Goal: Transaction & Acquisition: Download file/media

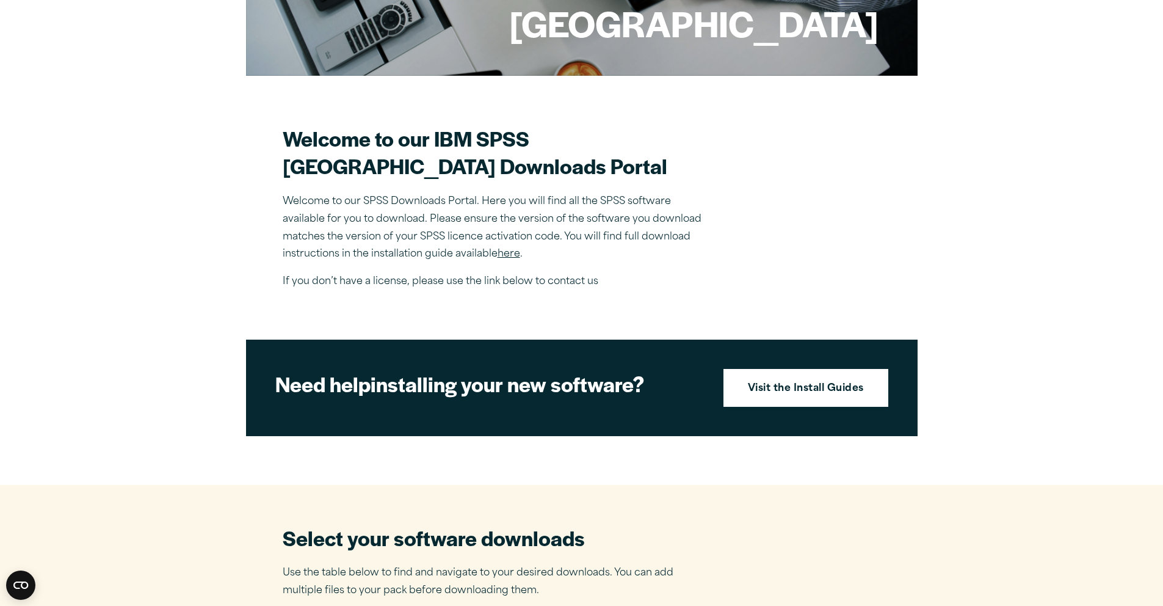
scroll to position [125, 0]
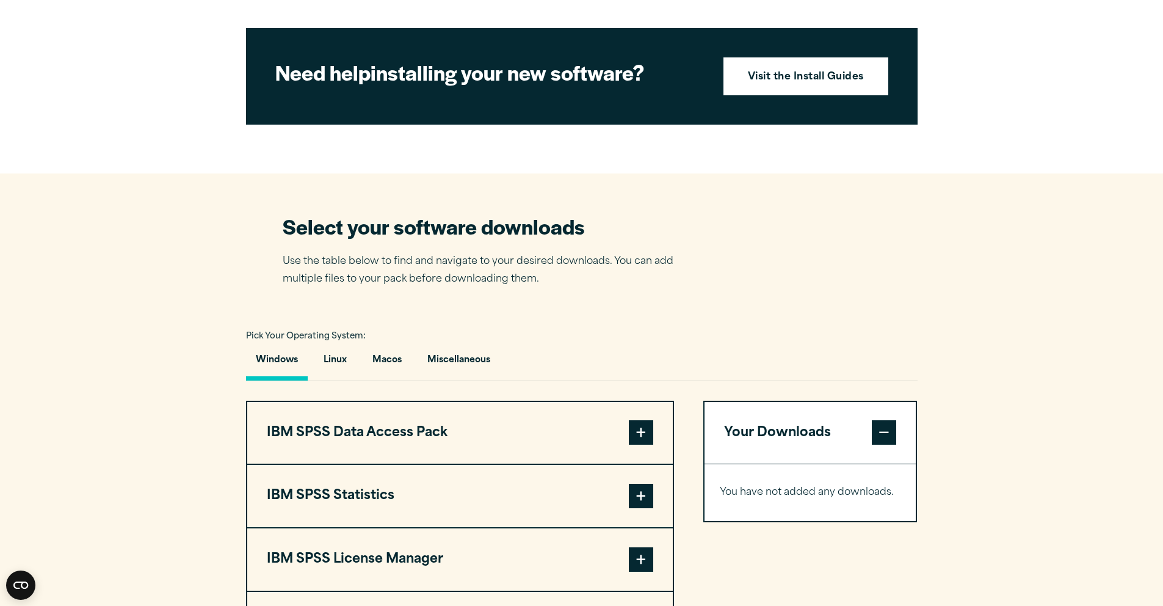
scroll to position [567, 0]
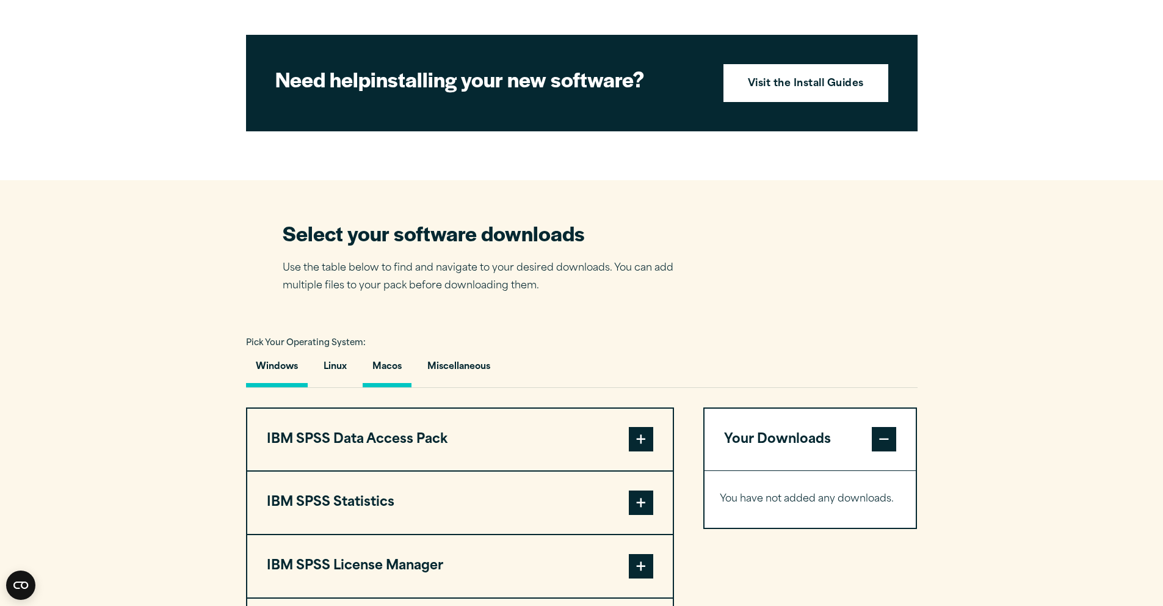
click at [388, 369] on button "Macos" at bounding box center [387, 369] width 49 height 35
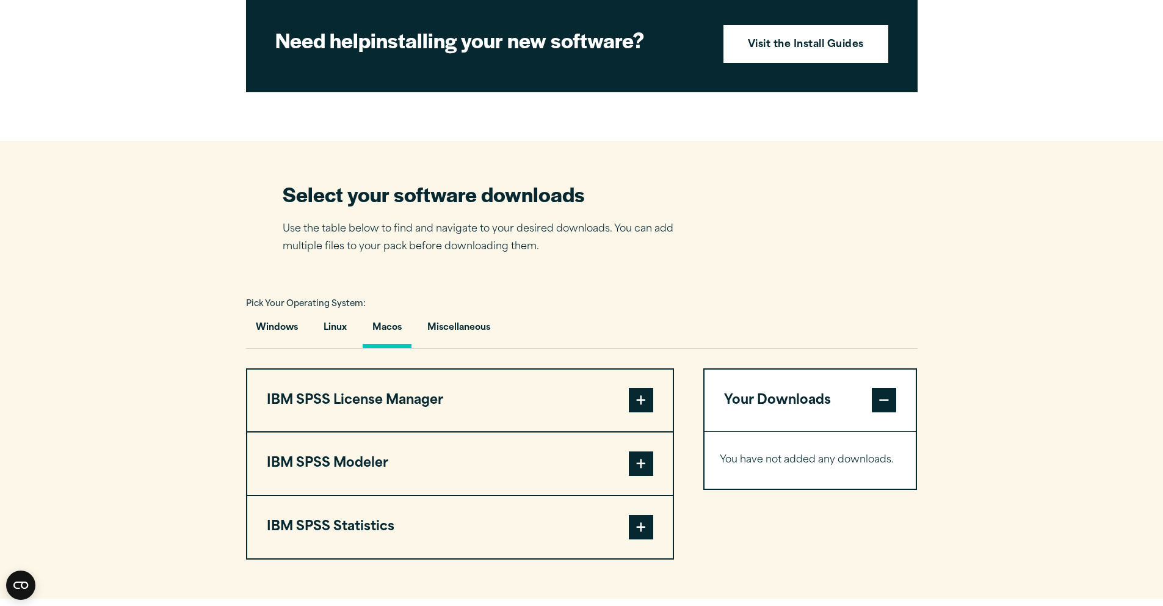
scroll to position [640, 0]
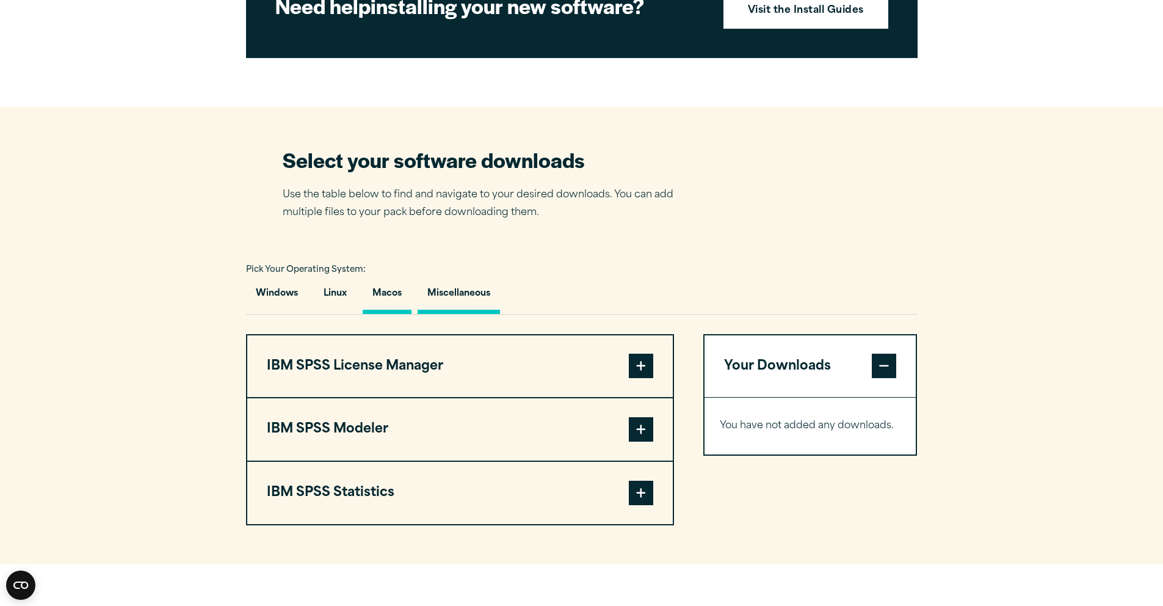
click at [438, 305] on button "Miscellaneous" at bounding box center [459, 296] width 82 height 35
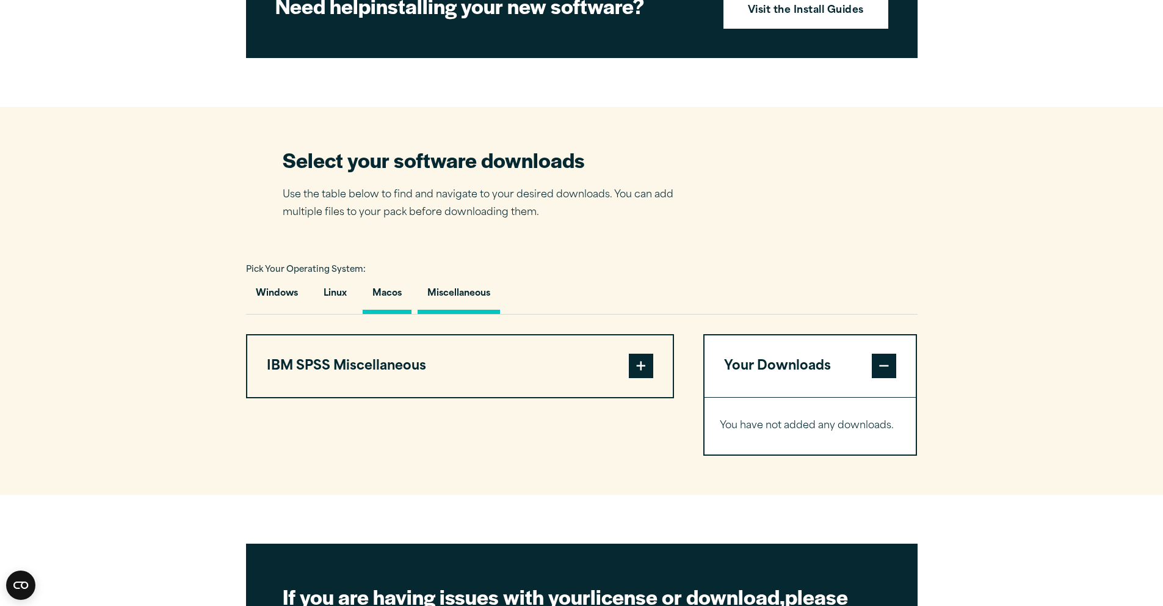
click at [387, 307] on button "Macos" at bounding box center [387, 296] width 49 height 35
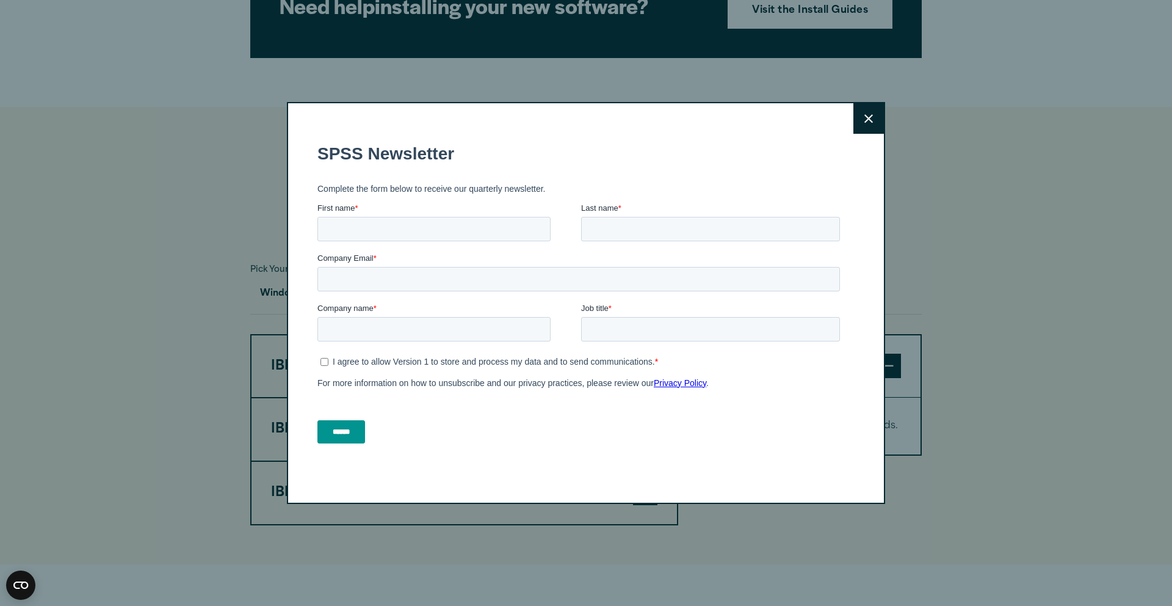
click at [865, 115] on icon at bounding box center [869, 118] width 9 height 9
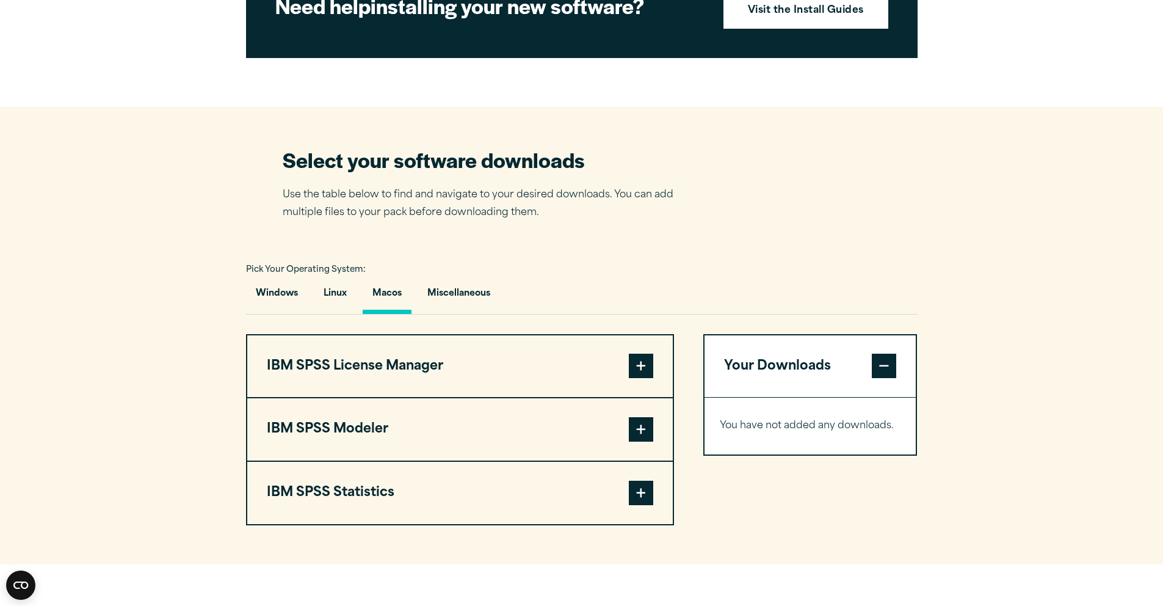
click at [650, 369] on span at bounding box center [641, 366] width 24 height 24
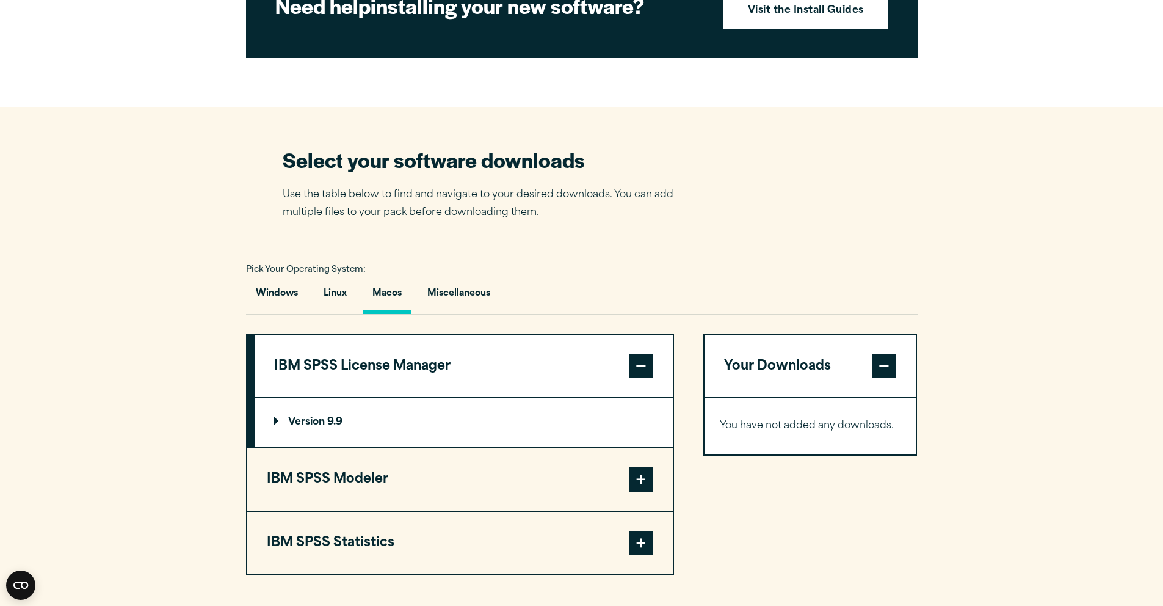
click at [271, 424] on summary "Version 9.9" at bounding box center [464, 421] width 418 height 49
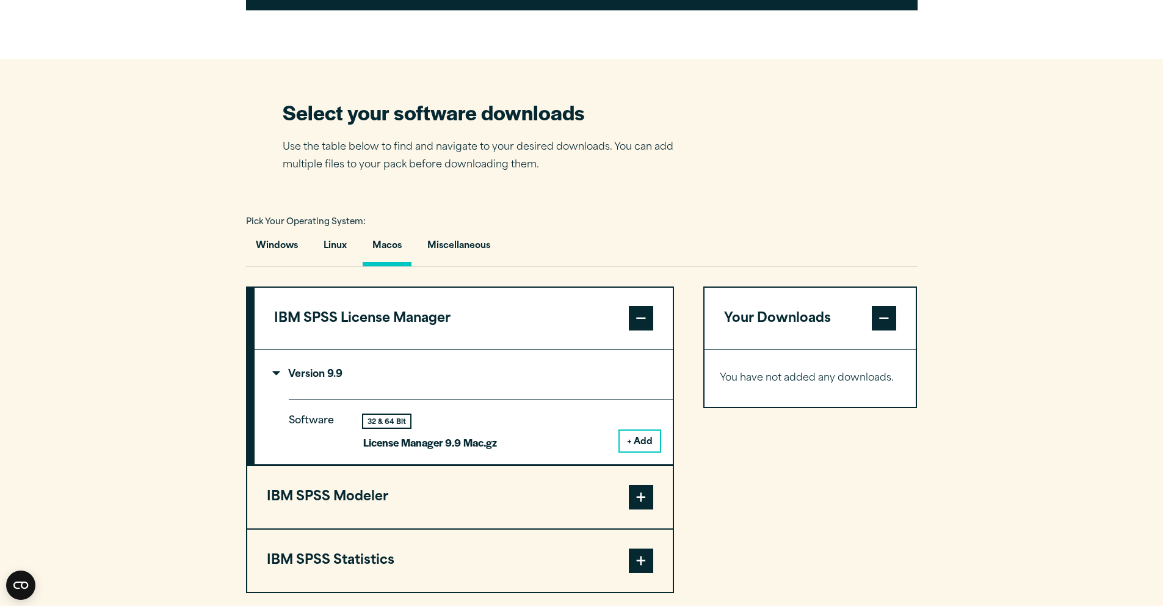
scroll to position [713, 0]
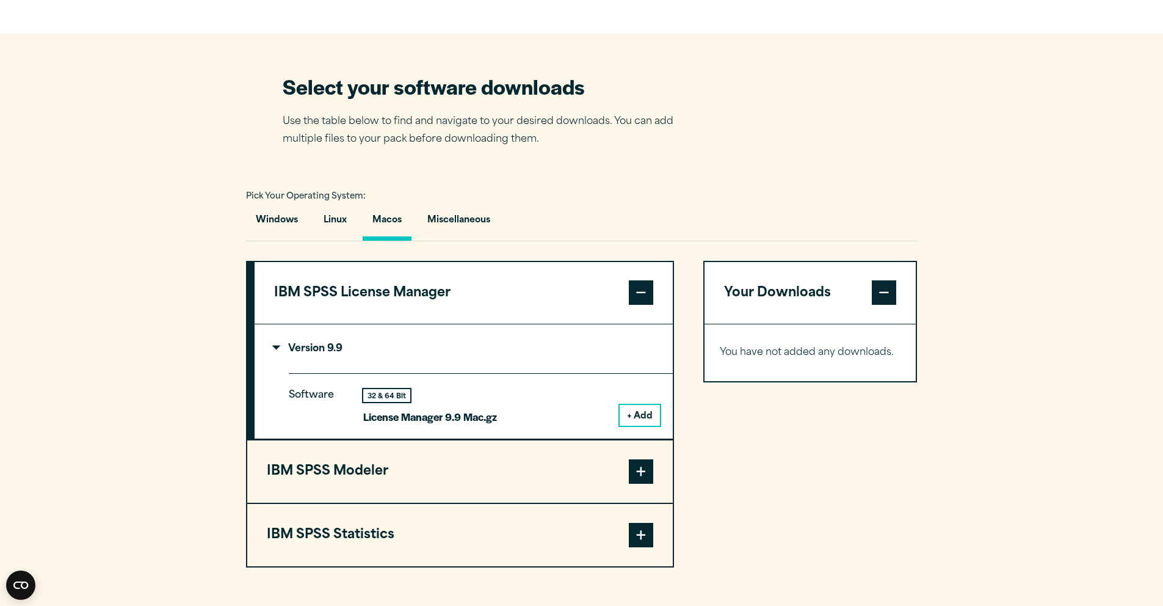
click at [639, 424] on button "+ Add" at bounding box center [640, 415] width 40 height 21
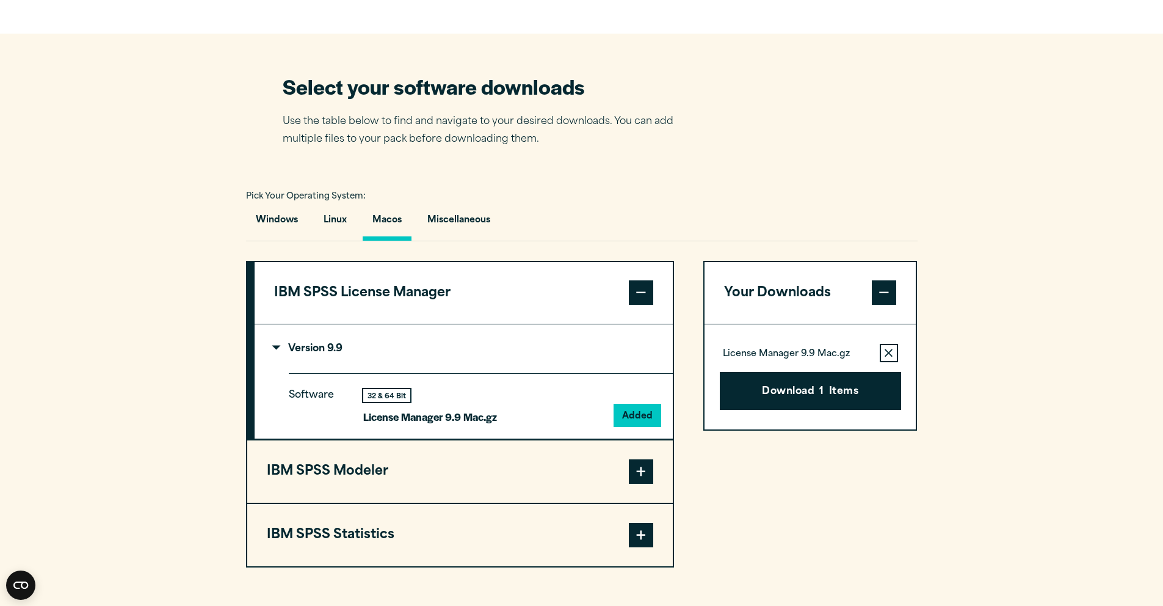
click at [633, 479] on span at bounding box center [641, 471] width 24 height 24
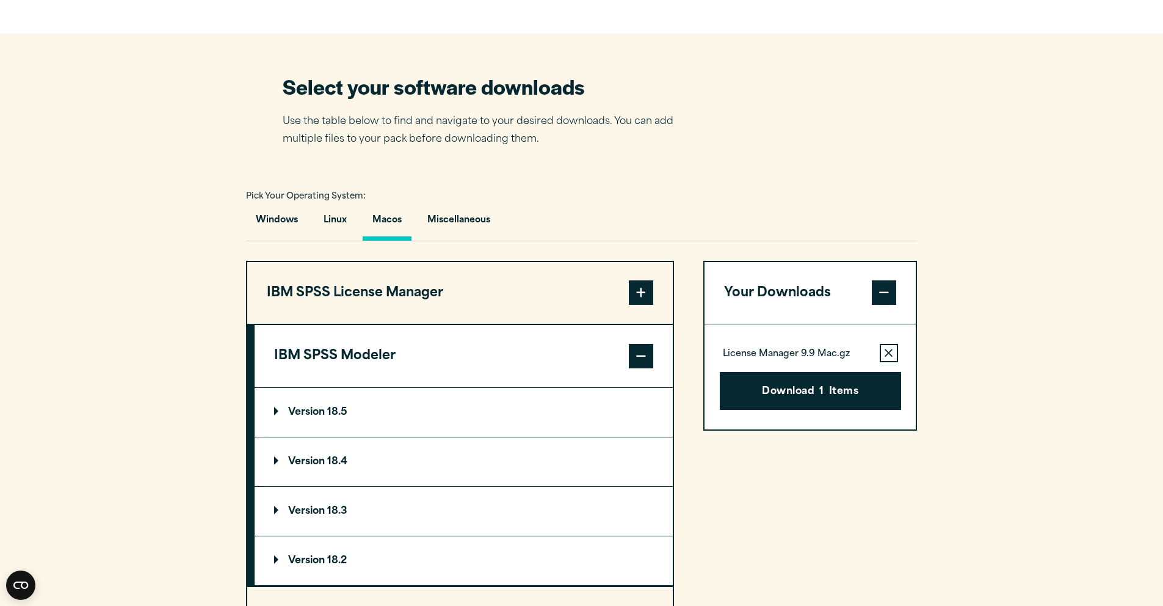
click at [279, 412] on summary "Version 18.5" at bounding box center [464, 412] width 418 height 49
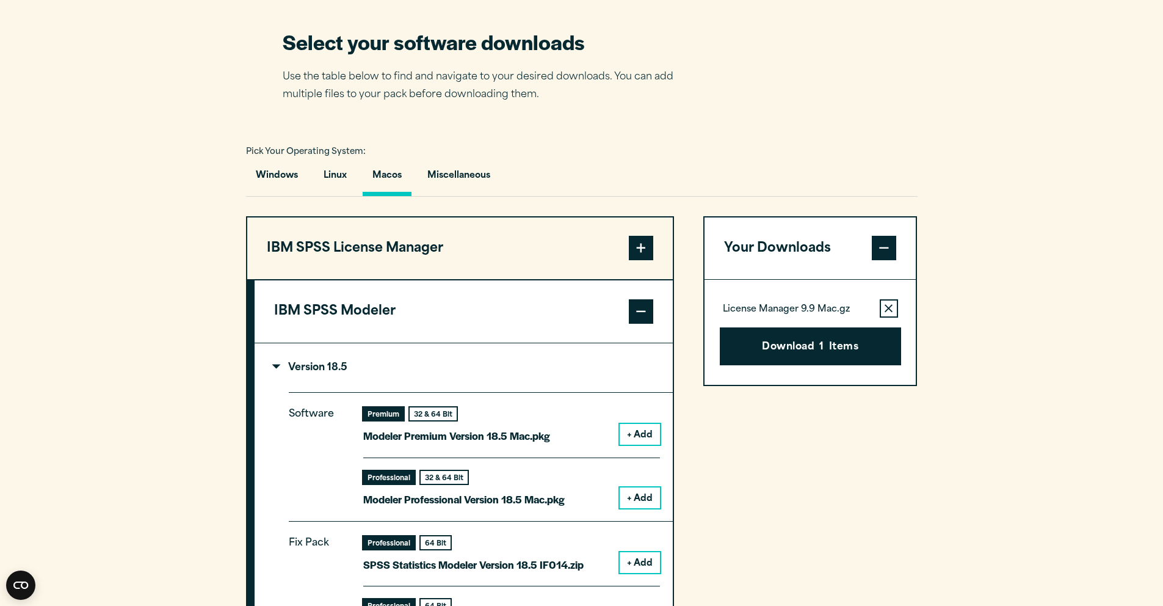
scroll to position [722, 0]
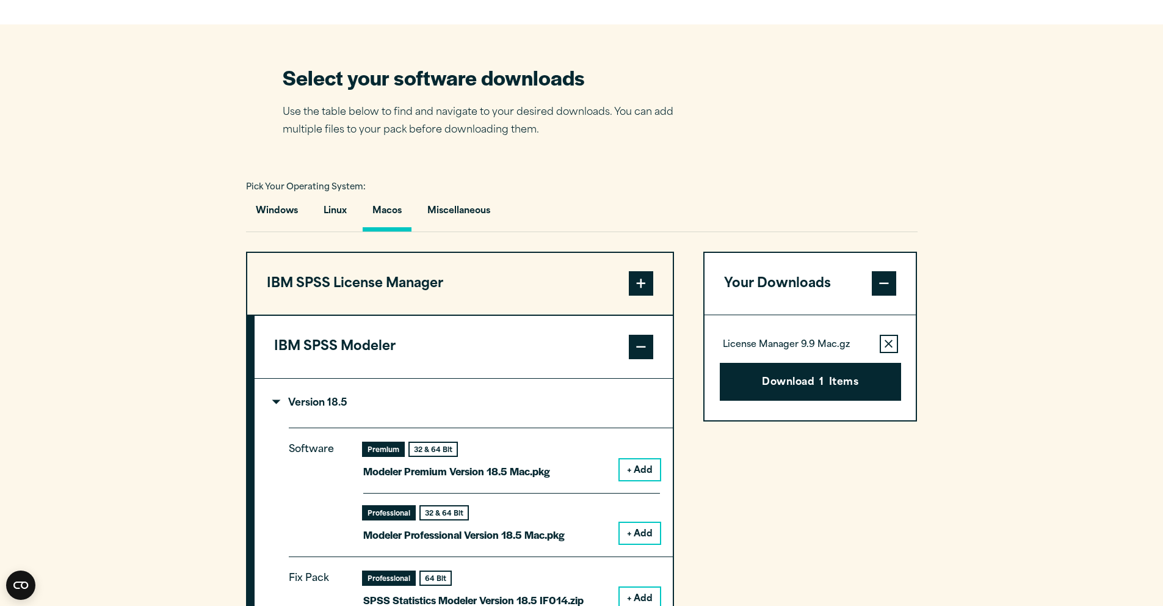
click at [271, 410] on summary "Version 18.5" at bounding box center [464, 403] width 418 height 49
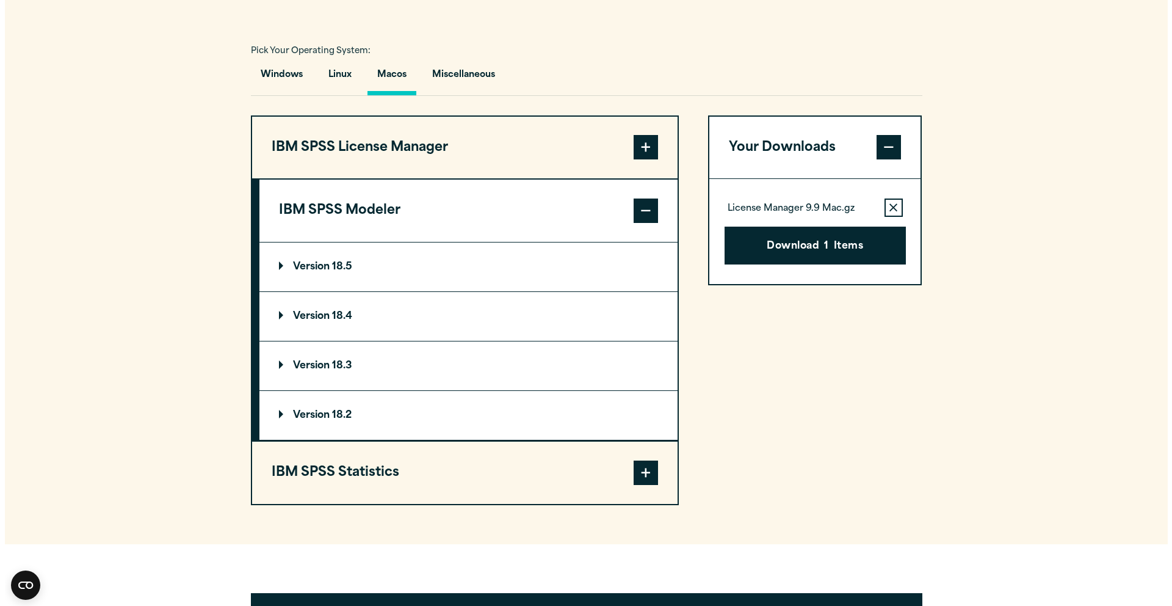
scroll to position [869, 0]
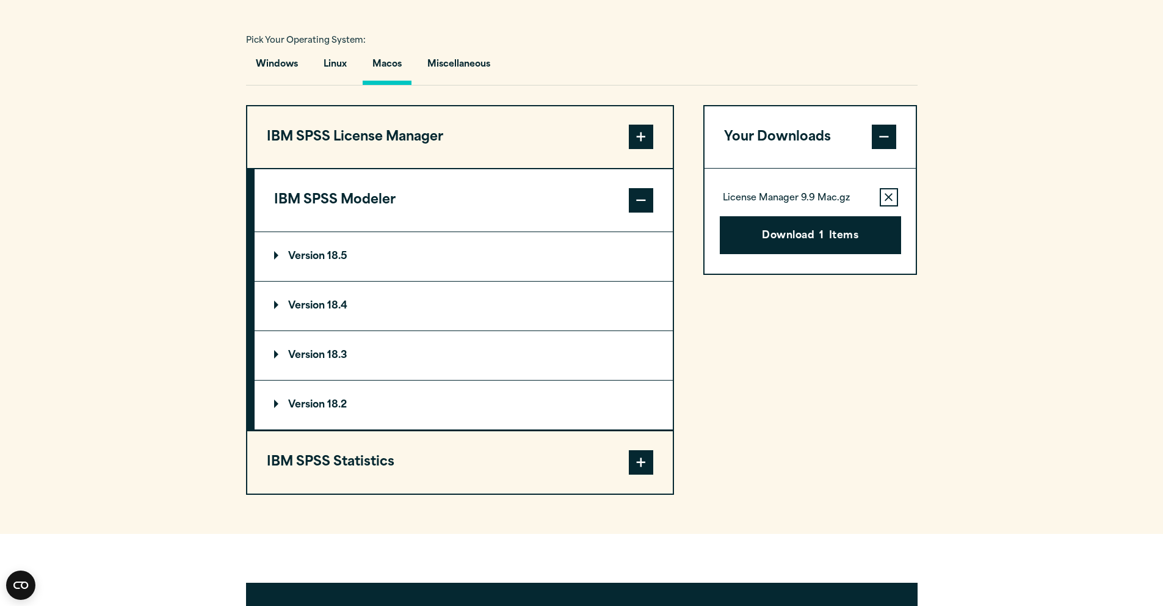
click at [650, 460] on span at bounding box center [641, 462] width 24 height 24
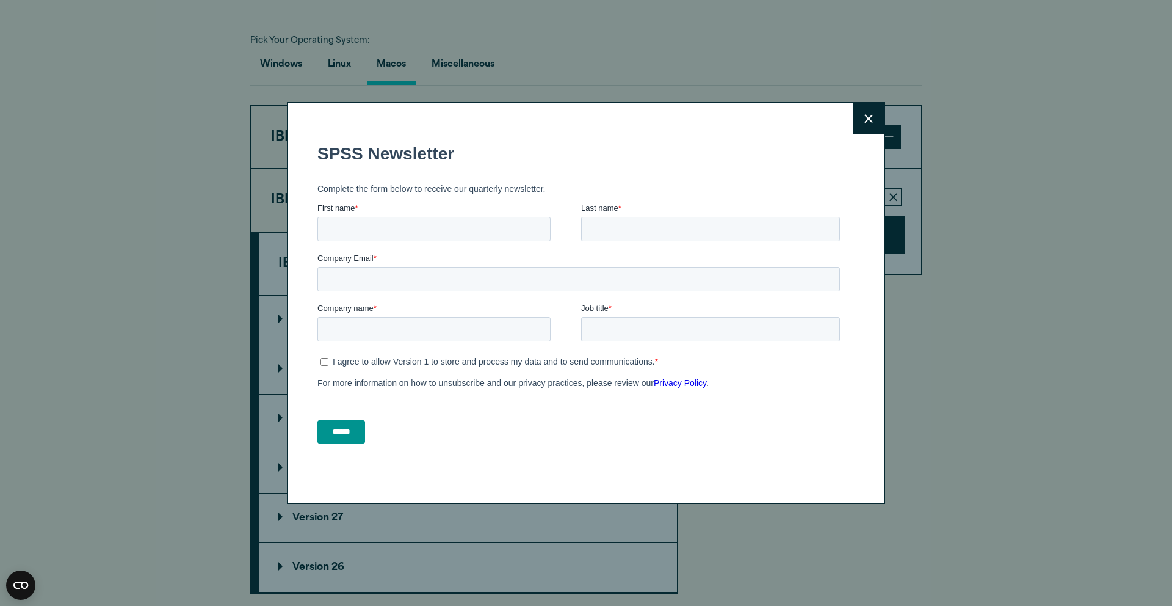
click at [870, 122] on button "Close" at bounding box center [869, 118] width 31 height 31
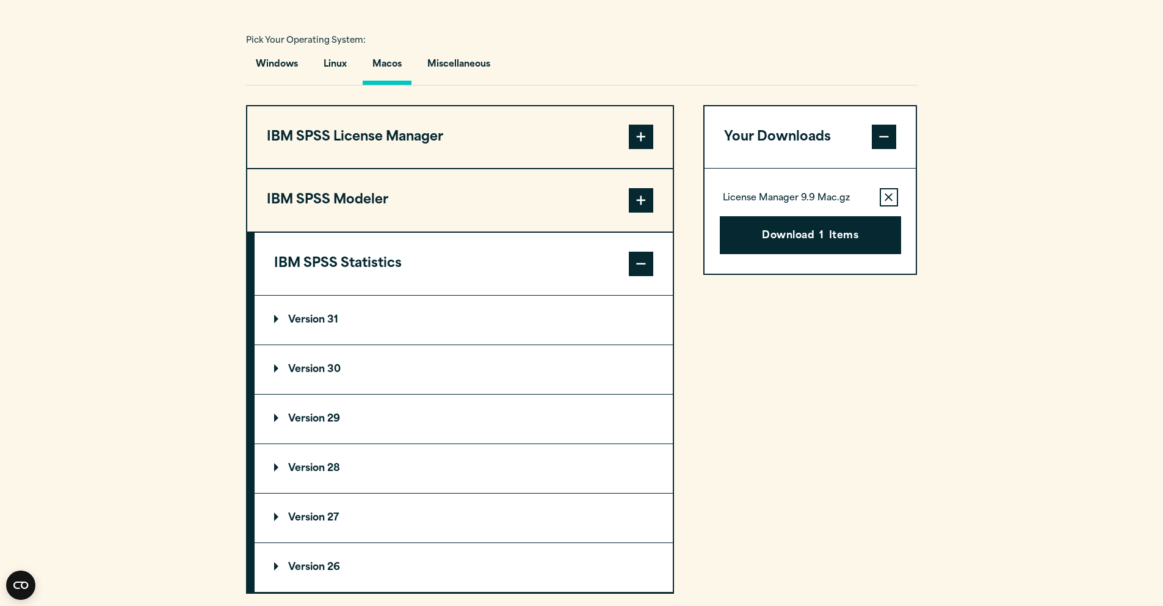
click at [894, 205] on button "Remove this item from your software download list" at bounding box center [889, 197] width 18 height 18
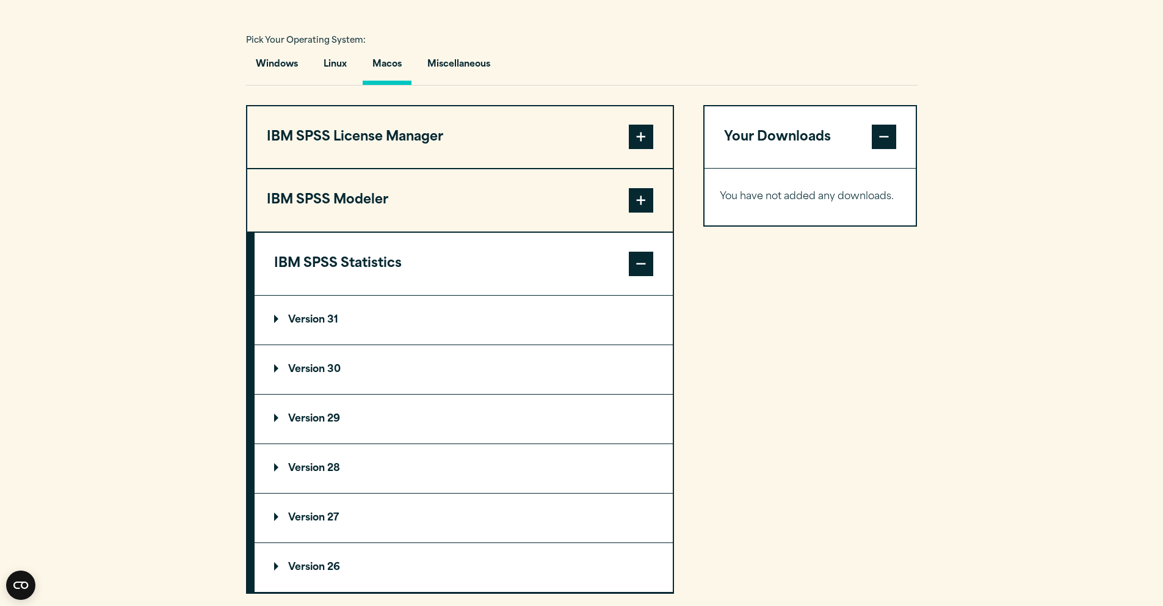
click at [277, 324] on p "Version 31" at bounding box center [306, 320] width 64 height 10
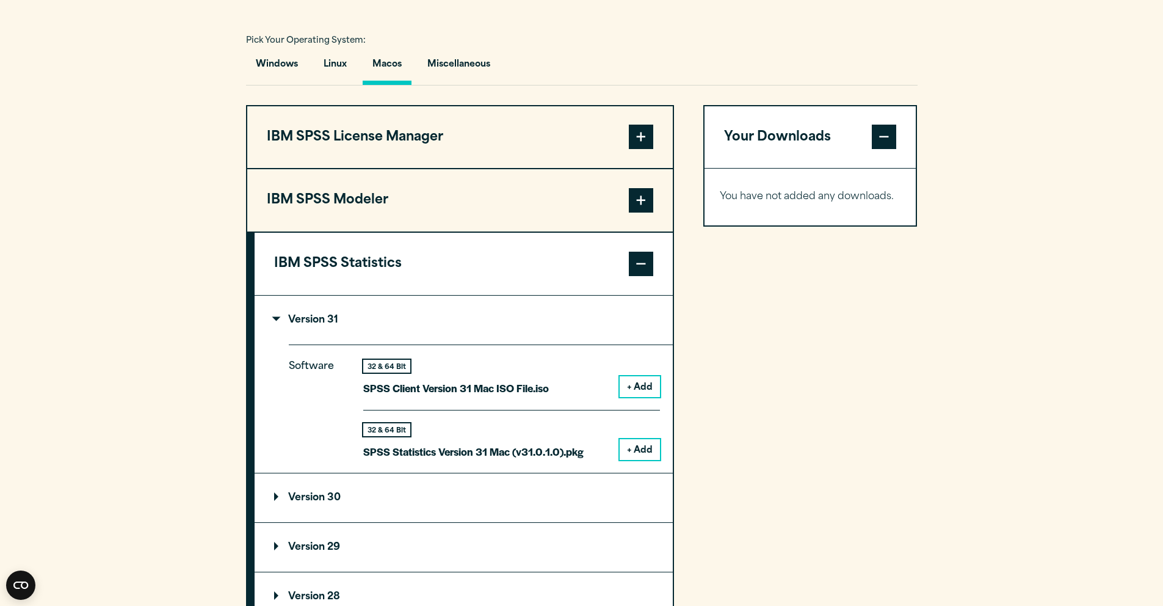
click at [638, 451] on button "+ Add" at bounding box center [640, 449] width 40 height 21
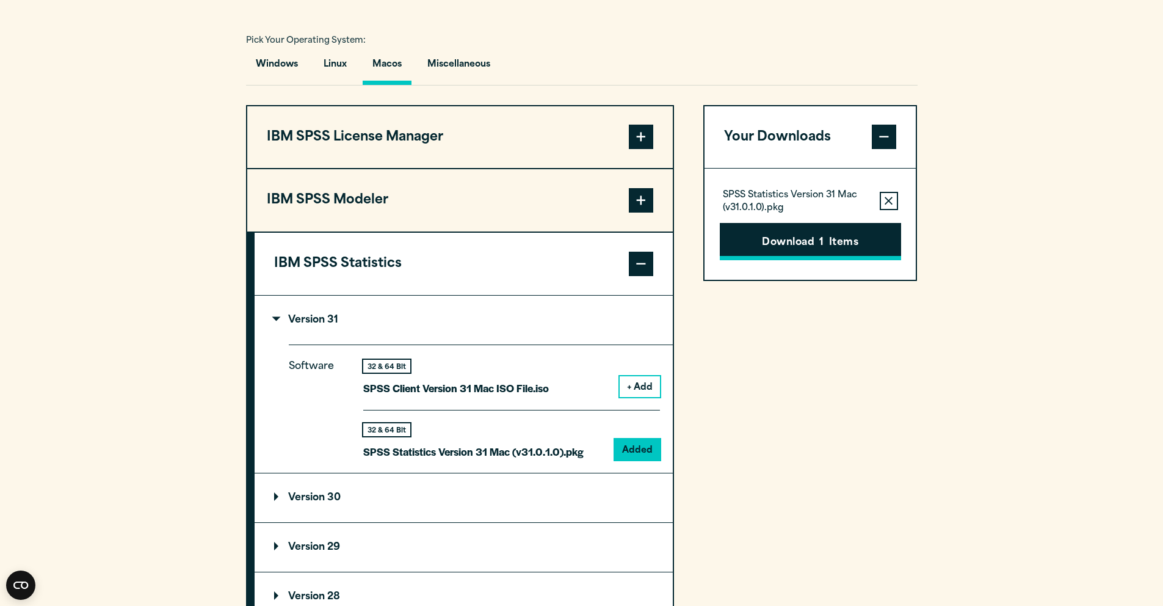
click at [819, 249] on span "1" at bounding box center [821, 243] width 4 height 16
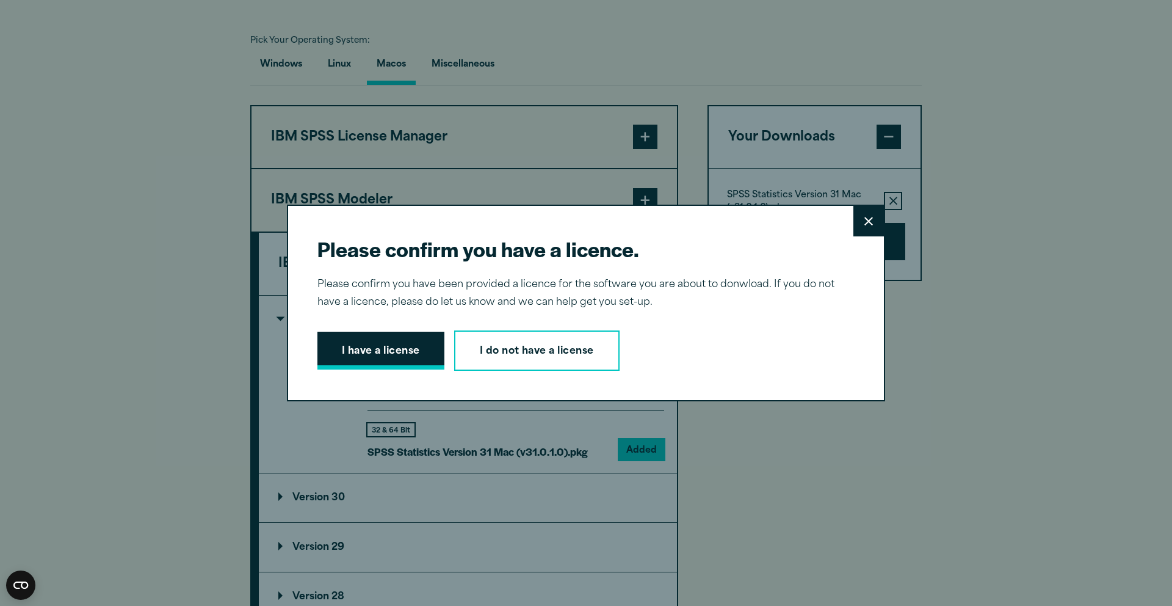
click at [368, 352] on button "I have a license" at bounding box center [381, 351] width 127 height 38
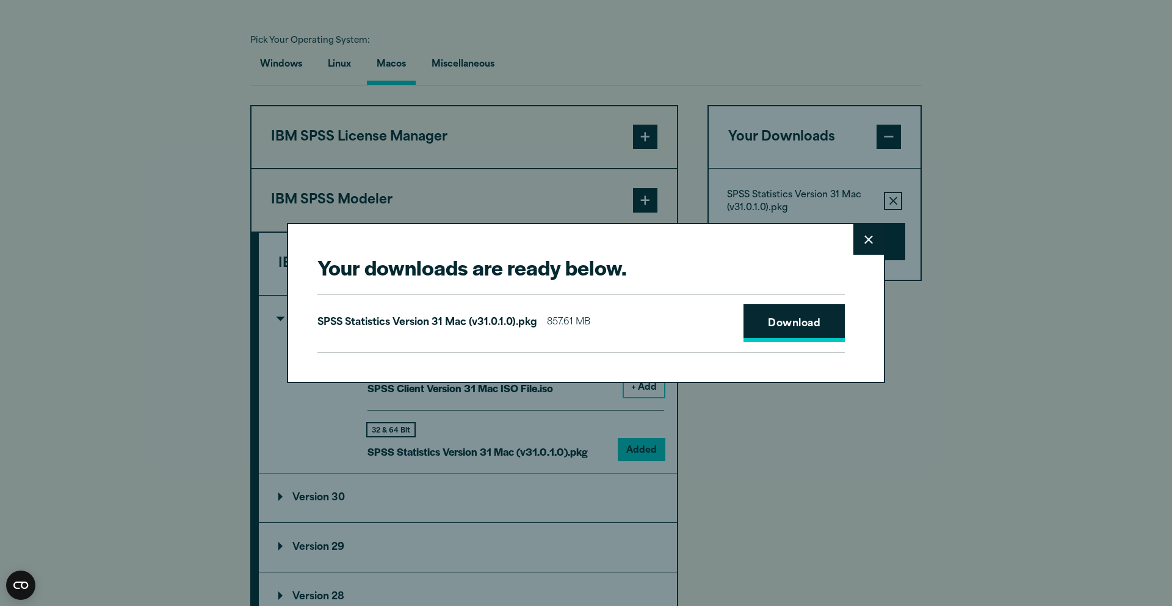
click at [782, 332] on link "Download" at bounding box center [794, 323] width 101 height 38
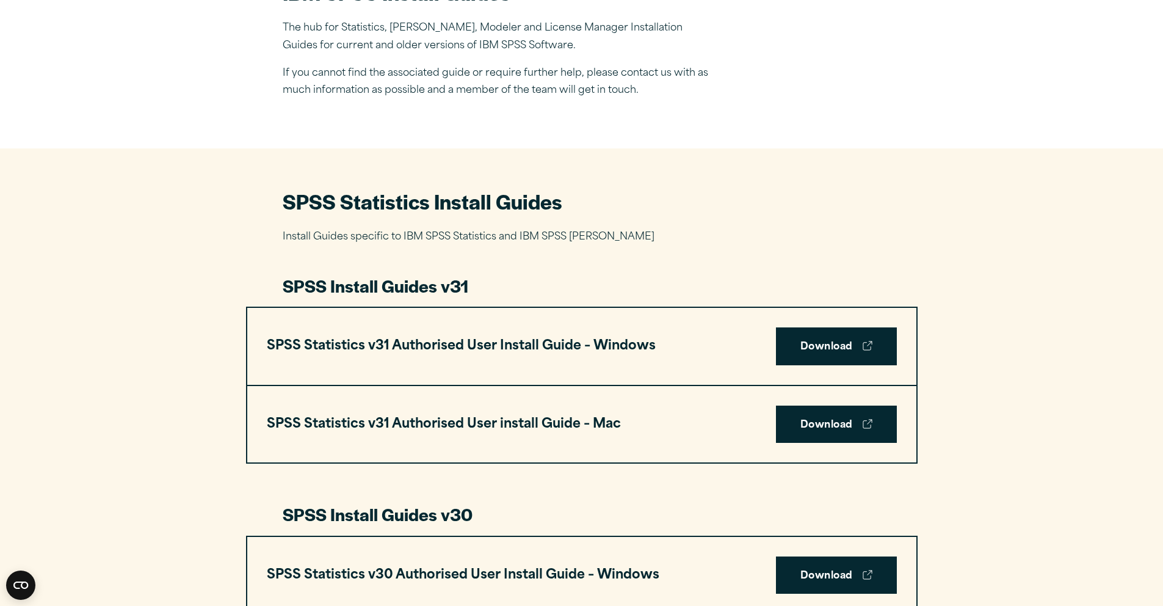
scroll to position [499, 0]
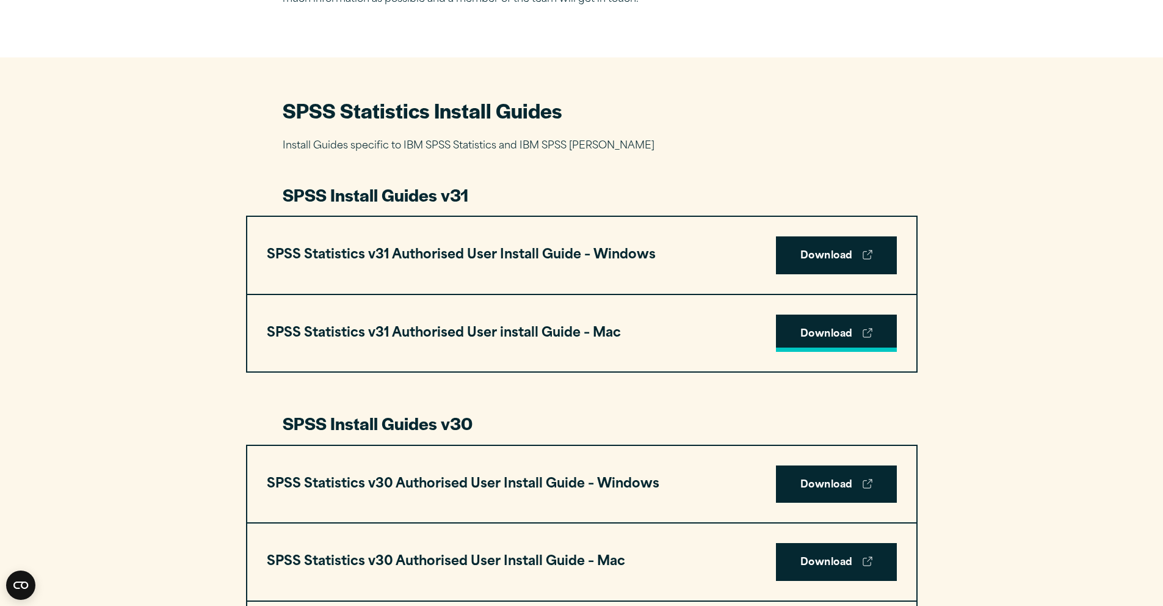
click at [804, 337] on link "Download" at bounding box center [836, 333] width 121 height 38
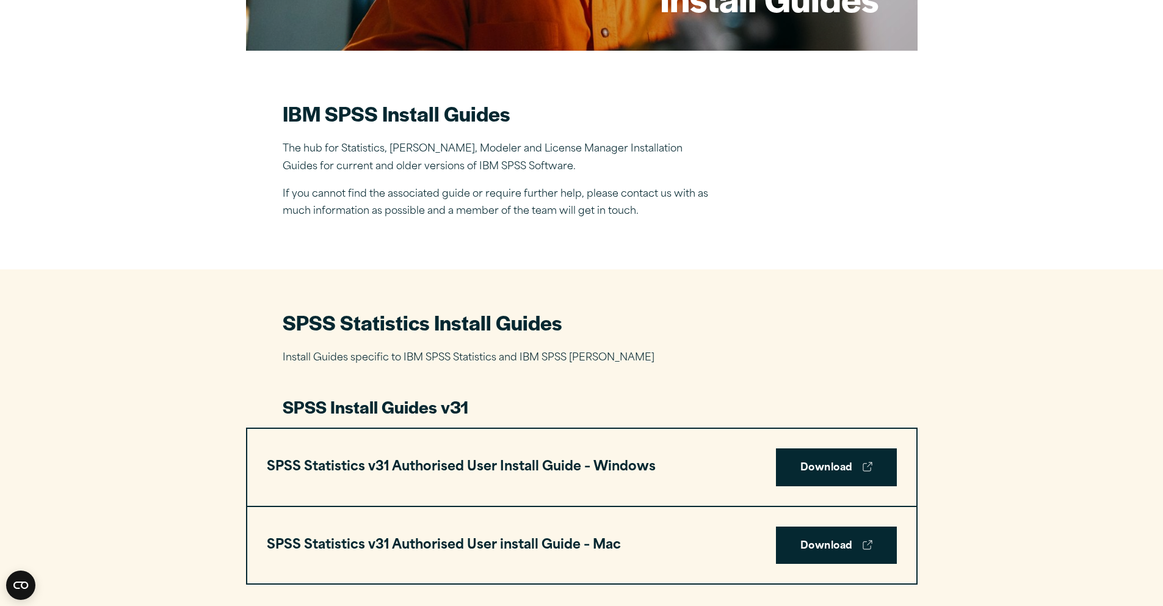
scroll to position [0, 0]
